Goal: Task Accomplishment & Management: Complete application form

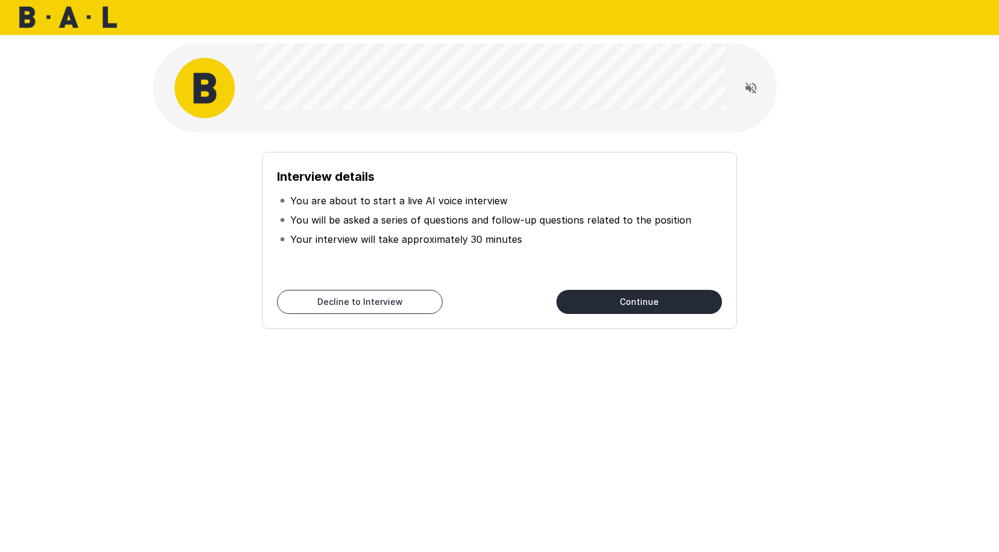
click at [664, 295] on button "Continue" at bounding box center [639, 302] width 166 height 24
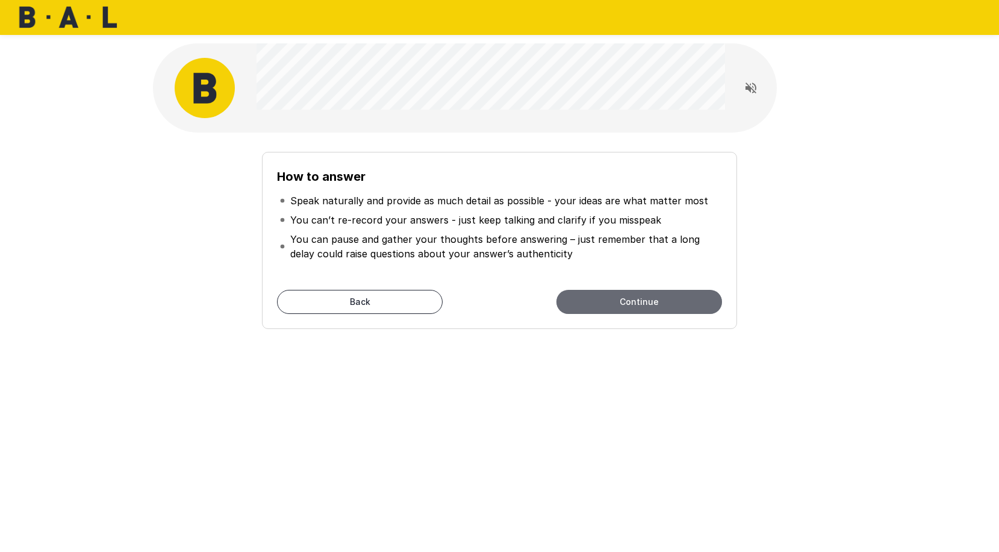
click at [615, 303] on button "Continue" at bounding box center [639, 302] width 166 height 24
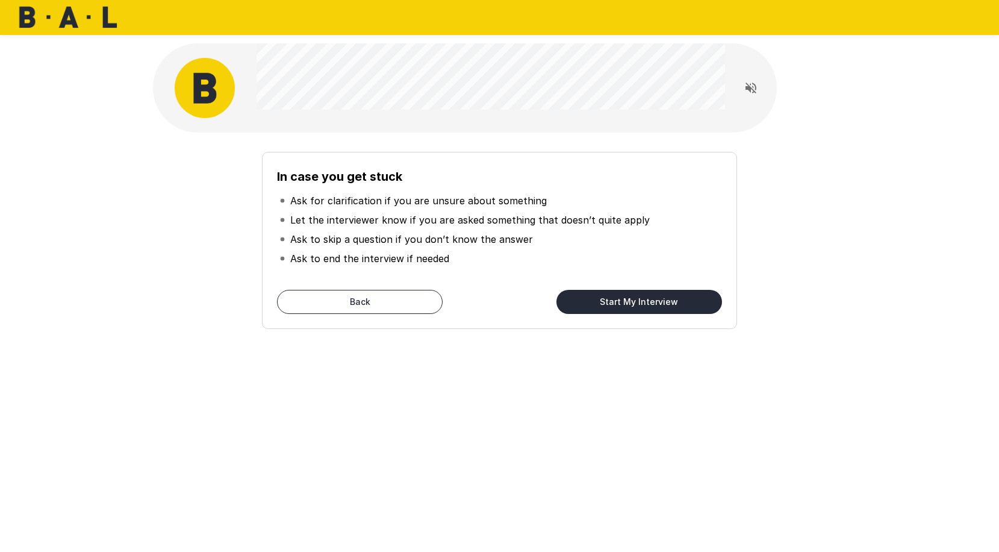
click at [614, 303] on button "Start My Interview" at bounding box center [639, 302] width 166 height 24
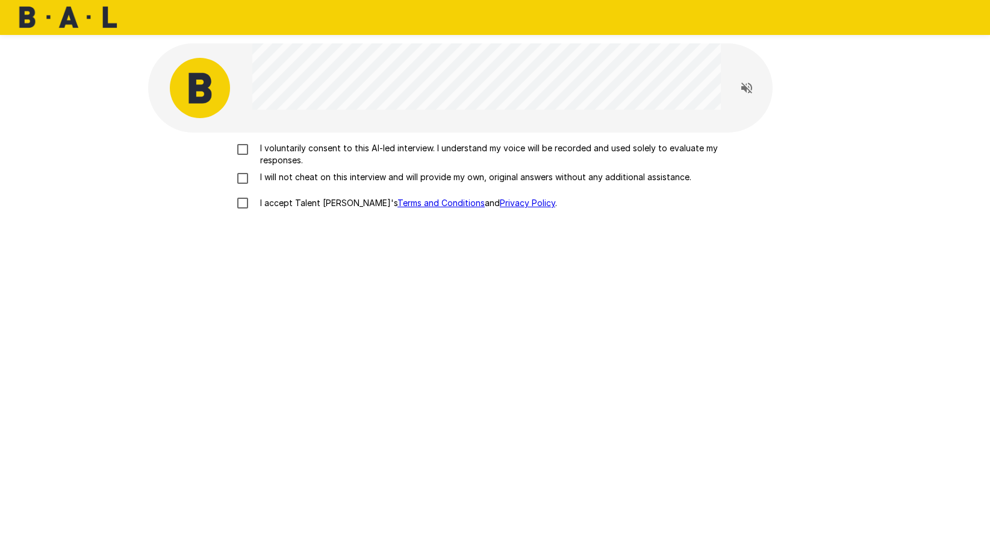
click at [324, 143] on p "I voluntarily consent to this AI-led interview. I understand my voice will be r…" at bounding box center [507, 154] width 505 height 24
click at [299, 178] on p "I will not cheat on this interview and will provide my own, original answers wi…" at bounding box center [473, 177] width 436 height 12
click at [291, 204] on p "I accept Talent Llama's Terms and Conditions and Privacy Policy ." at bounding box center [406, 203] width 302 height 12
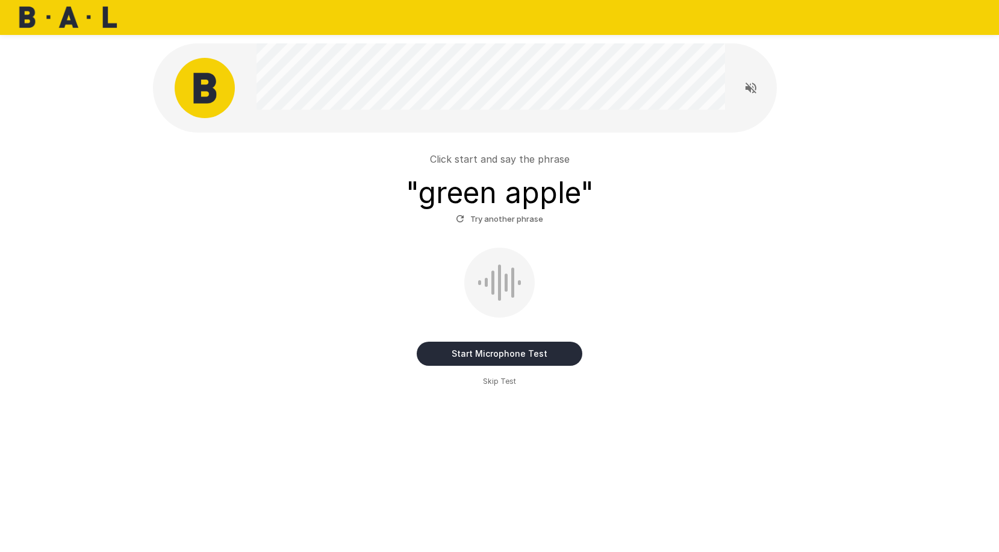
click at [551, 353] on button "Start Microphone Test" at bounding box center [500, 353] width 166 height 24
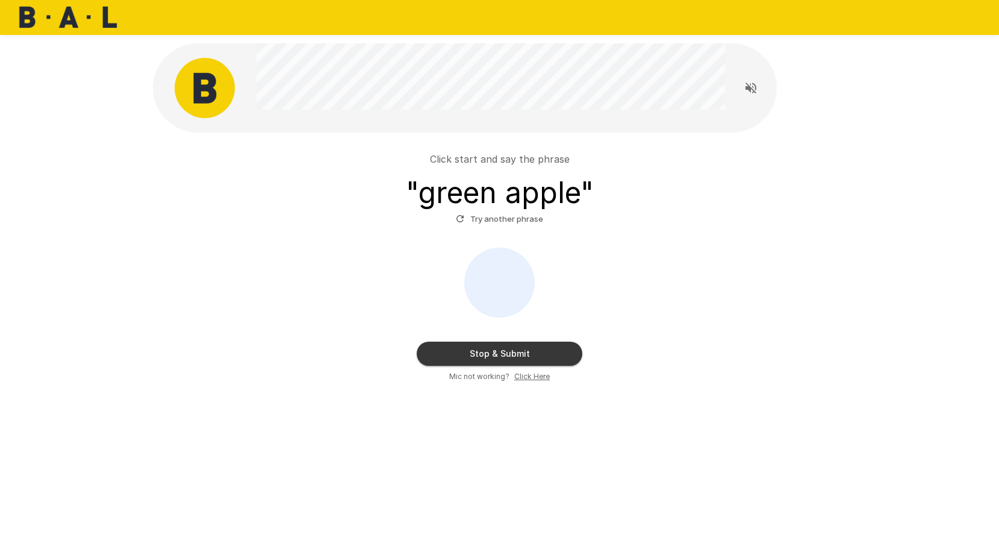
click at [542, 354] on button "Stop & Submit" at bounding box center [500, 353] width 166 height 24
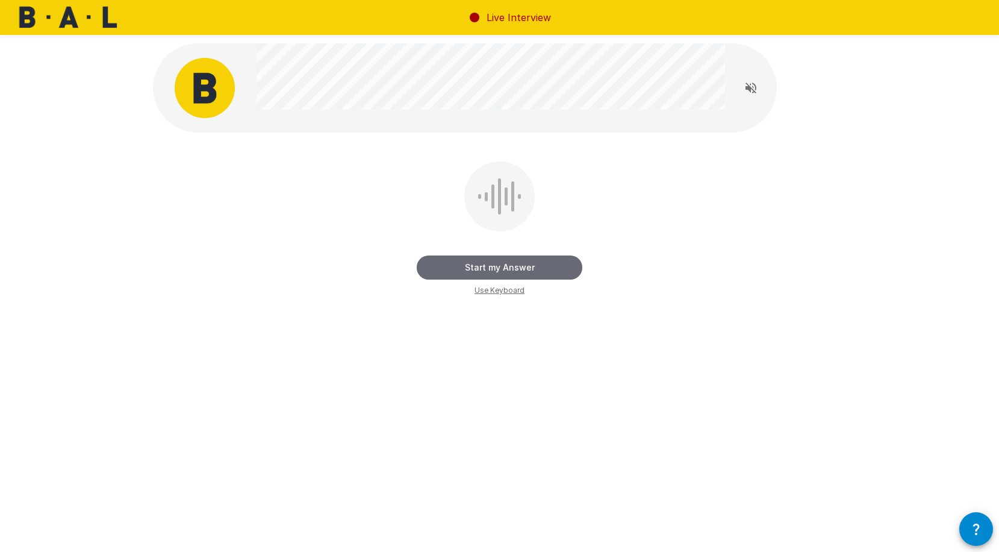
click at [503, 272] on button "Start my Answer" at bounding box center [500, 267] width 166 height 24
click at [509, 269] on button "Stop & Submit" at bounding box center [500, 267] width 166 height 24
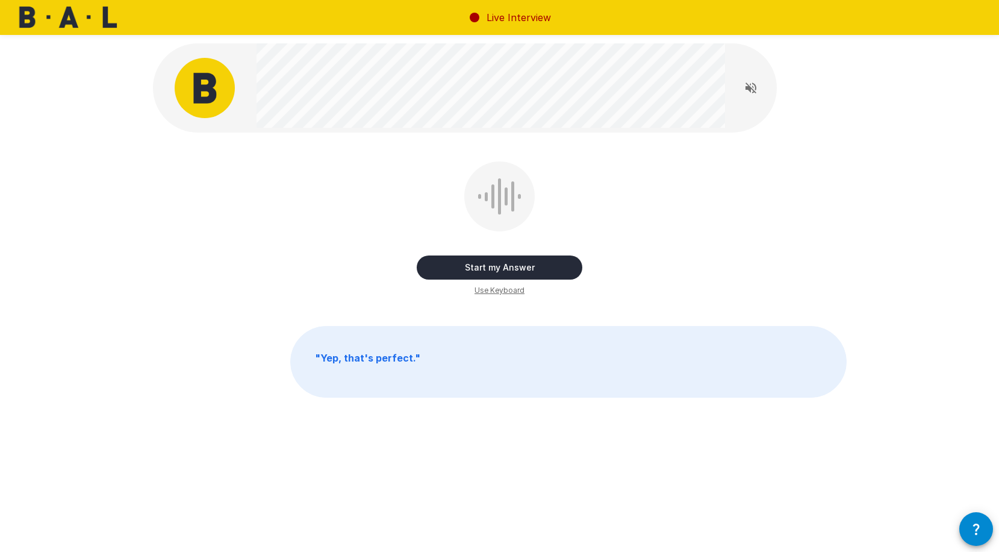
click at [509, 271] on button "Start my Answer" at bounding box center [500, 267] width 166 height 24
click at [509, 271] on button "Stop & Submit" at bounding box center [500, 267] width 166 height 24
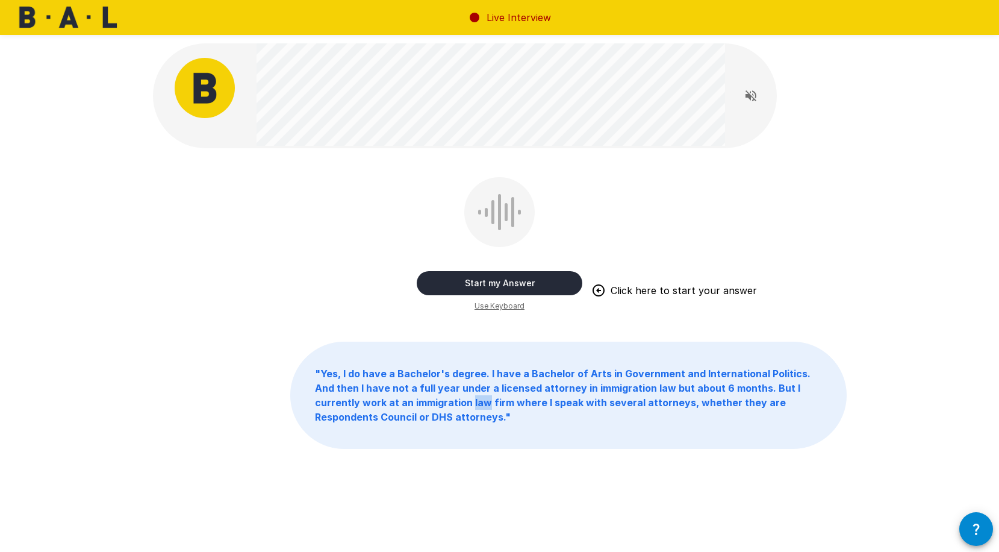
click at [493, 277] on button "Start my Answer" at bounding box center [500, 283] width 166 height 24
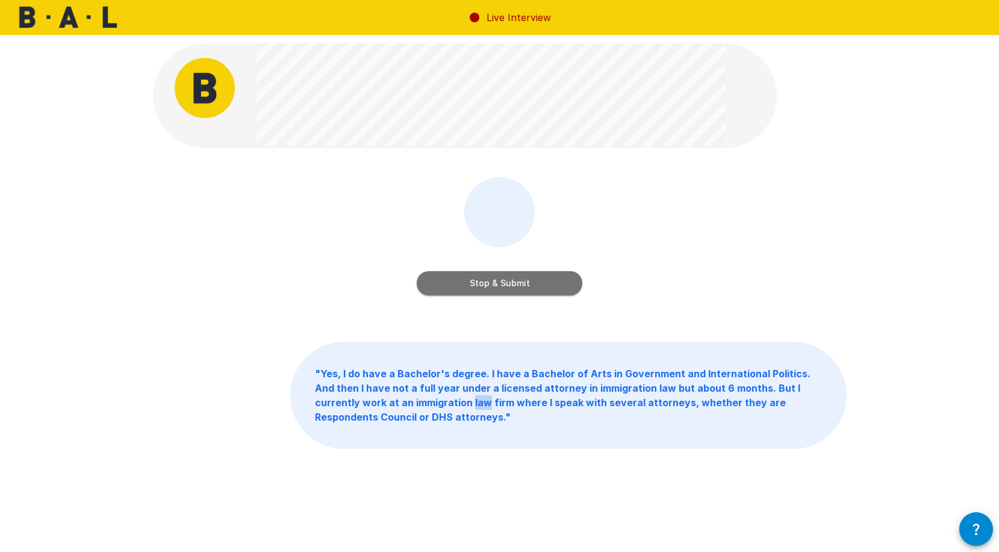
click at [494, 281] on button "Stop & Submit" at bounding box center [500, 283] width 166 height 24
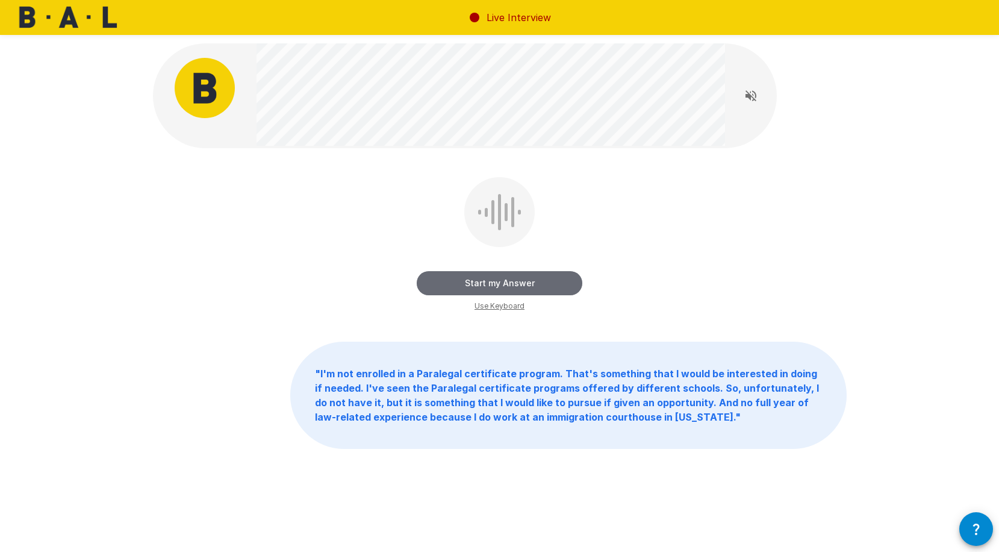
click at [510, 291] on button "Start my Answer" at bounding box center [500, 283] width 166 height 24
click at [510, 291] on button "Stop & Submit" at bounding box center [500, 283] width 166 height 24
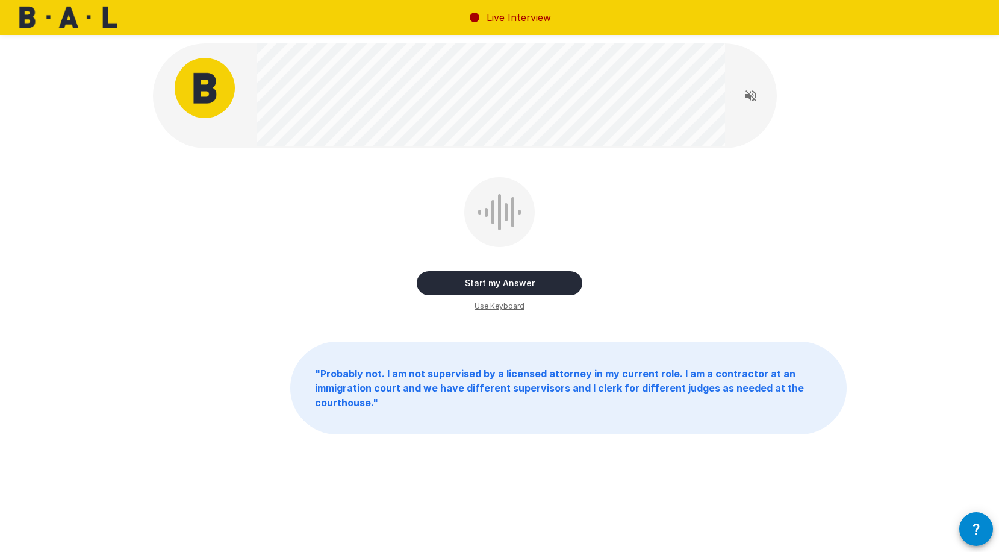
click at [527, 289] on button "Start my Answer" at bounding box center [500, 283] width 166 height 24
click at [527, 289] on button "Stop & Submit" at bounding box center [500, 283] width 166 height 24
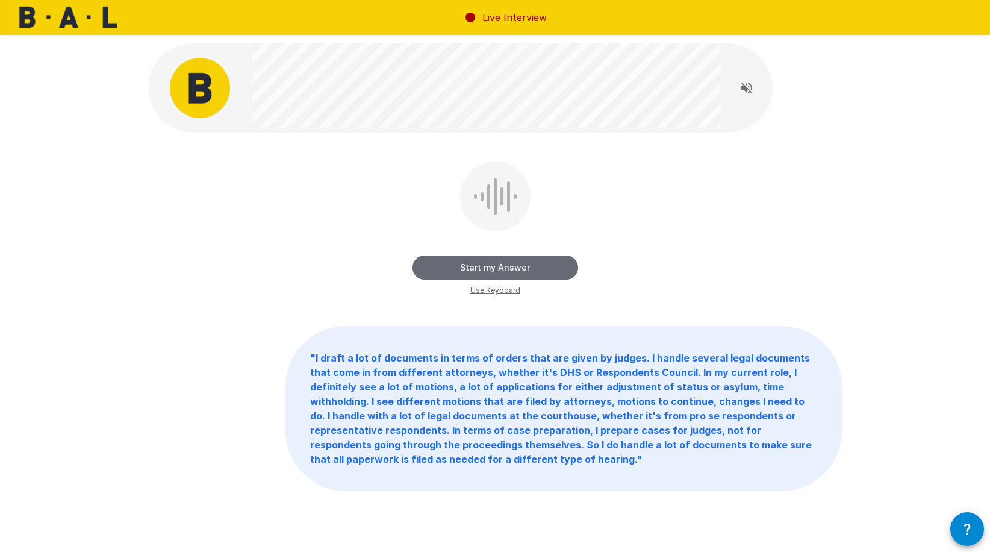
click at [502, 271] on button "Start my Answer" at bounding box center [496, 267] width 166 height 24
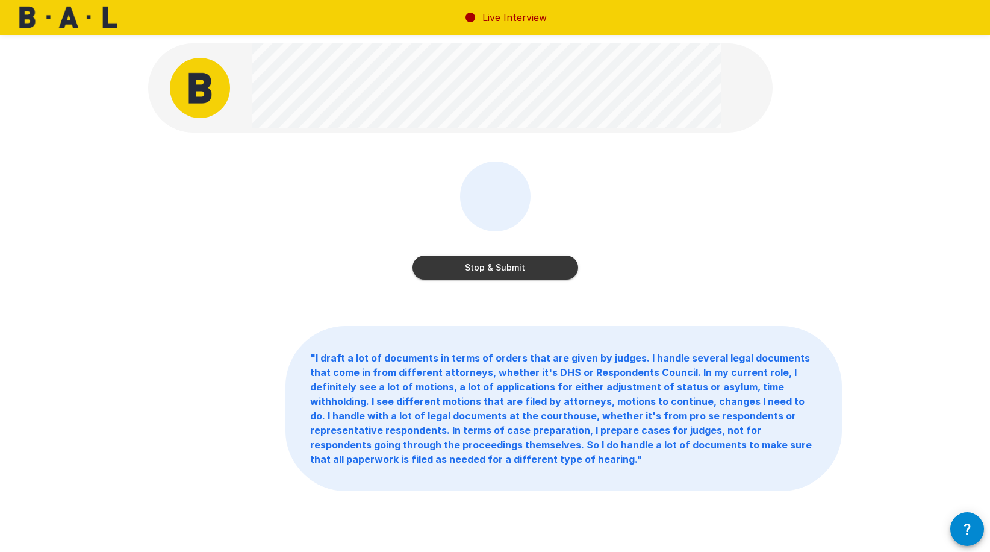
click at [502, 271] on button "Stop & Submit" at bounding box center [496, 267] width 166 height 24
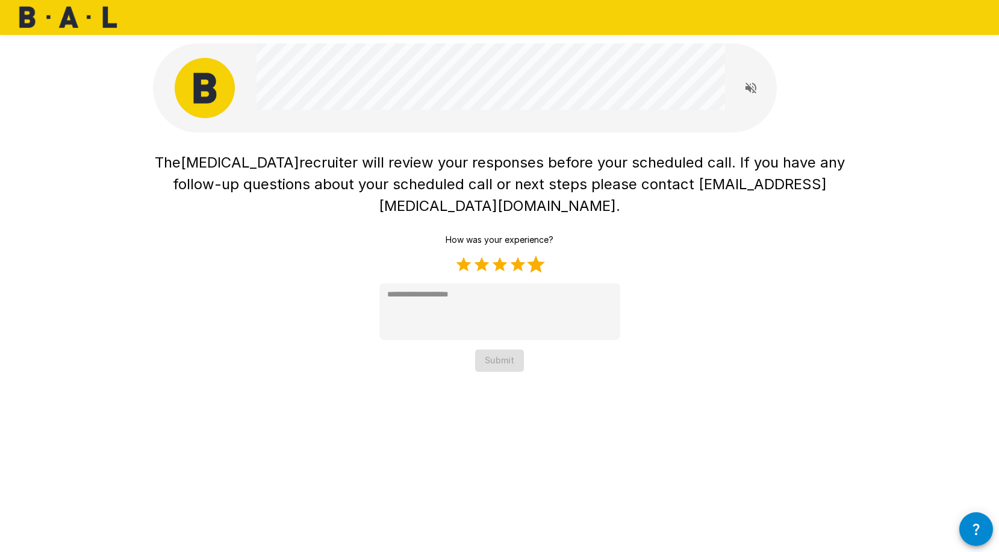
click at [532, 255] on label "5 Stars" at bounding box center [536, 264] width 18 height 18
type textarea "*"
click at [502, 349] on button "Submit" at bounding box center [499, 360] width 49 height 22
